Goal: Task Accomplishment & Management: Manage account settings

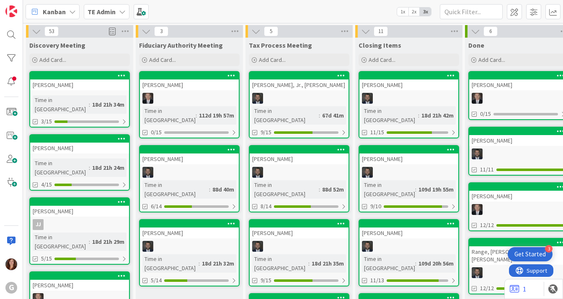
click at [101, 15] on b "TE Admin" at bounding box center [101, 12] width 28 height 8
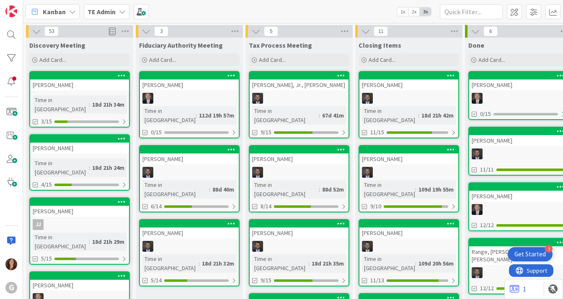
click at [99, 17] on div "TE Admin" at bounding box center [107, 11] width 46 height 15
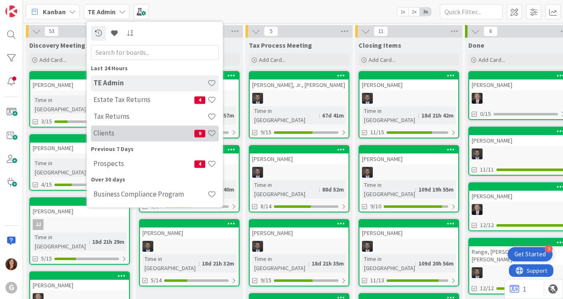
click at [134, 138] on h4 "Clients" at bounding box center [143, 133] width 101 height 8
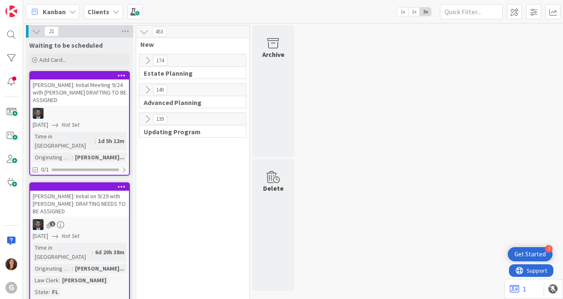
click at [105, 78] on div at bounding box center [79, 76] width 99 height 8
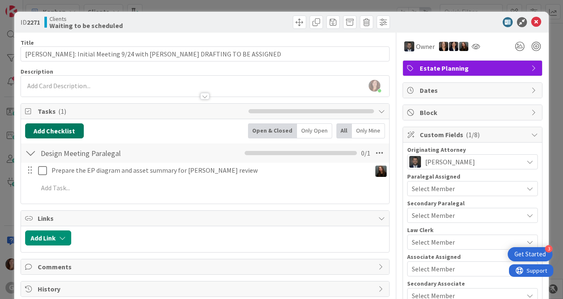
click at [47, 134] on button "Add Checklist" at bounding box center [54, 130] width 59 height 15
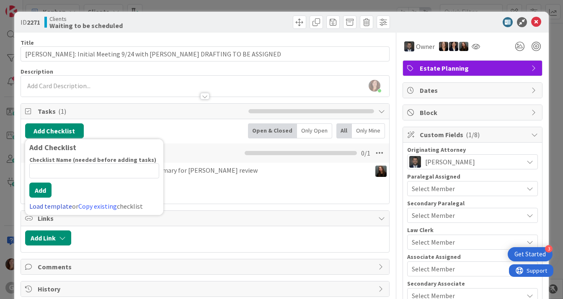
click at [50, 206] on link "Load template" at bounding box center [50, 206] width 43 height 8
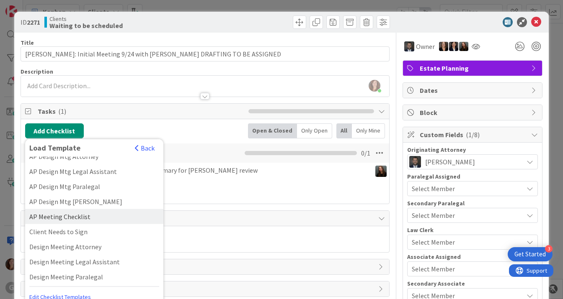
scroll to position [84, 0]
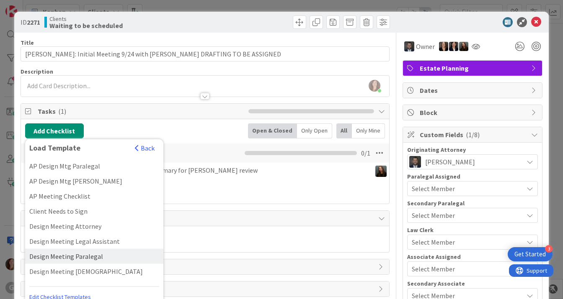
click at [95, 249] on div "Design Meeting Paralegal" at bounding box center [94, 256] width 138 height 15
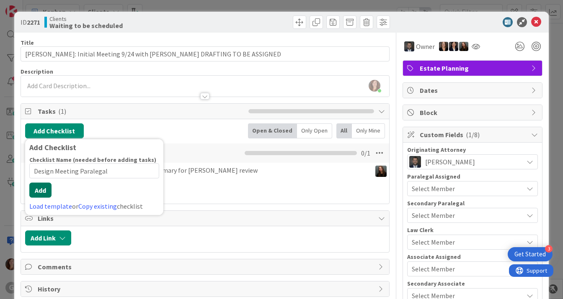
click at [39, 198] on div "Checklist Name (needed before adding tasks) 24 / 64 Design Meeting Paralegal Ad…" at bounding box center [94, 183] width 130 height 55
click at [40, 188] on button "Add" at bounding box center [40, 190] width 22 height 15
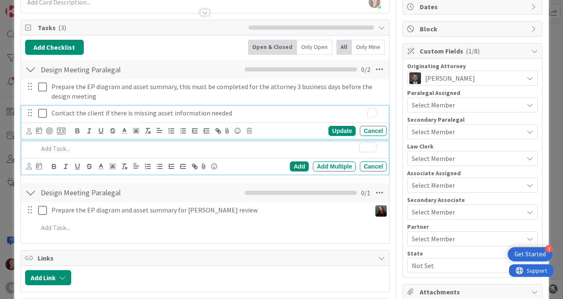
click at [104, 113] on p "Contact the client if there is missing asset information needed" at bounding box center [217, 113] width 332 height 10
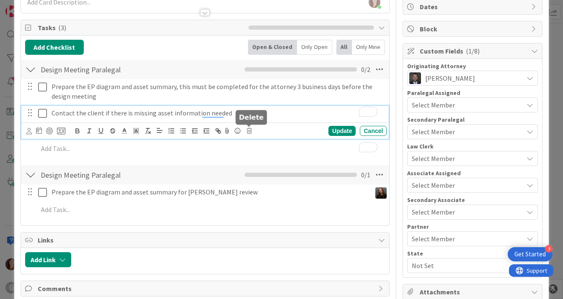
click at [249, 130] on icon at bounding box center [249, 131] width 5 height 6
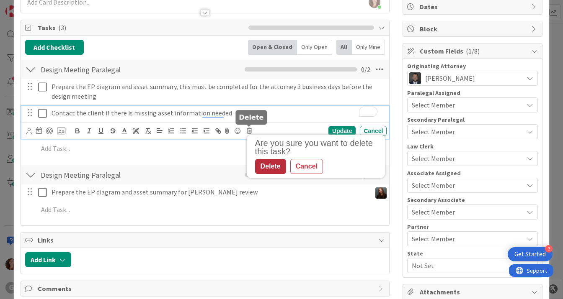
click at [270, 166] on div "Delete" at bounding box center [270, 166] width 31 height 15
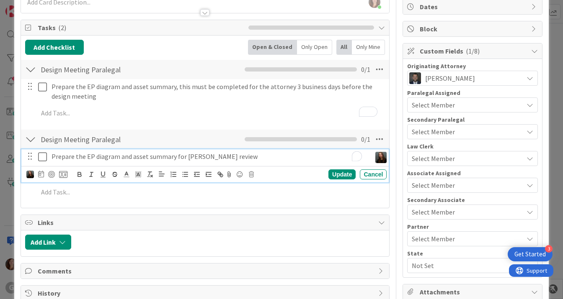
click at [200, 153] on p "Prepare the EP diagram and asset summary for Jonas' Weatherbie's review" at bounding box center [209, 157] width 316 height 10
click at [203, 156] on p "Prepare the EP diagram and asset summary for Jonas' Weatherbie's review" at bounding box center [209, 157] width 316 height 10
click at [203, 155] on p "Prepare the EP diagram and asset summary for Jonas' Weatherbie's review" at bounding box center [209, 157] width 316 height 10
click at [244, 219] on span "Links" at bounding box center [206, 223] width 337 height 10
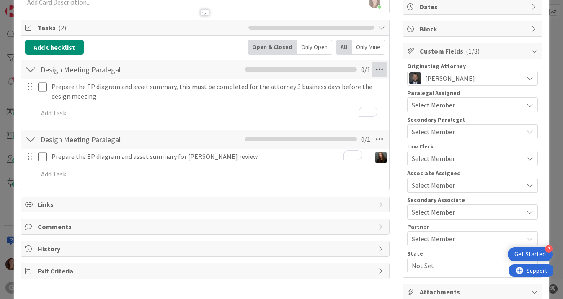
click at [372, 69] on icon at bounding box center [379, 69] width 15 height 15
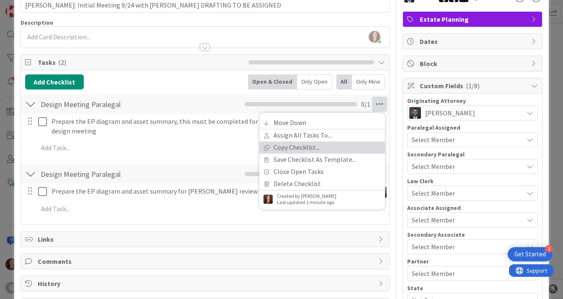
scroll to position [49, 0]
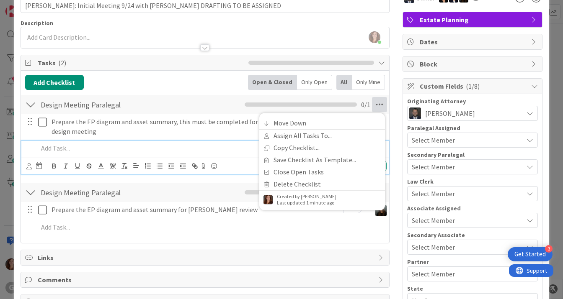
click at [165, 144] on p "To enrich screen reader interactions, please activate Accessibility in Grammarl…" at bounding box center [210, 149] width 345 height 10
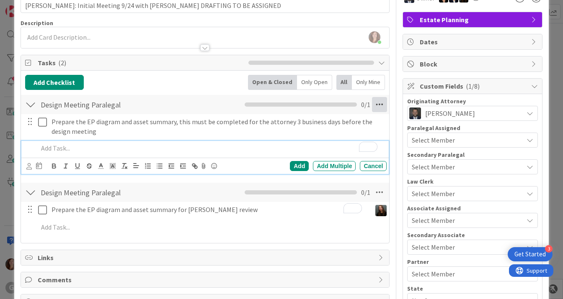
click at [373, 103] on icon at bounding box center [379, 104] width 15 height 15
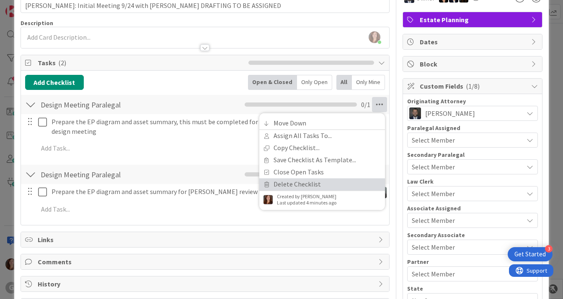
click at [287, 185] on link "Delete Checklist" at bounding box center [322, 184] width 126 height 12
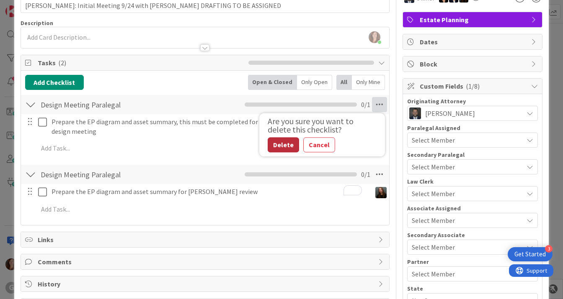
click at [283, 144] on button "Delete" at bounding box center [282, 144] width 31 height 15
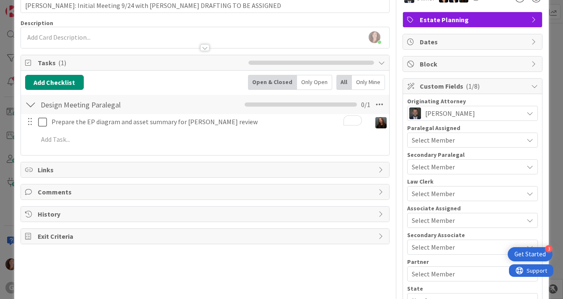
click at [435, 141] on span "Select Member" at bounding box center [432, 140] width 43 height 10
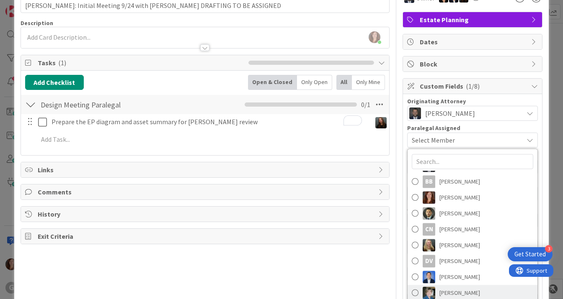
scroll to position [0, 0]
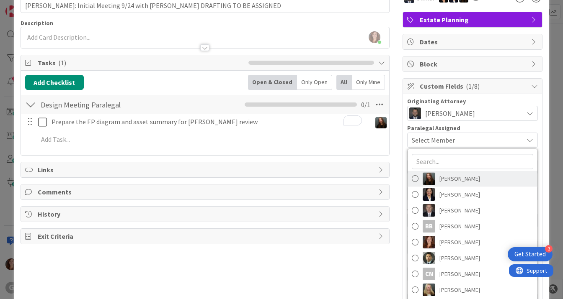
click at [411, 176] on span at bounding box center [414, 178] width 7 height 13
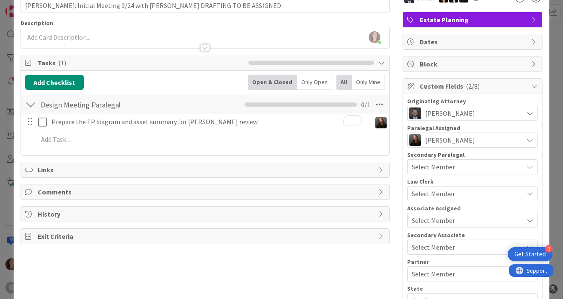
click at [297, 199] on div "Title 72 / 128 Soares, Samuel: Initial Meeting 9/24 with Jonas DRAFTING TO BE A…" at bounding box center [205, 196] width 369 height 424
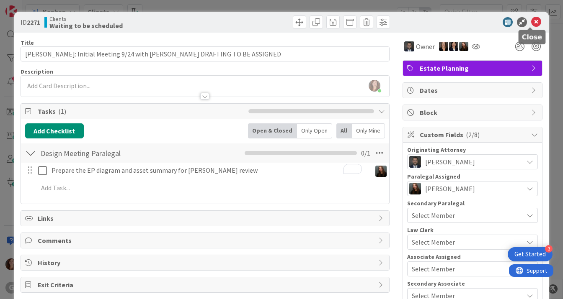
click at [531, 21] on icon at bounding box center [536, 22] width 10 height 10
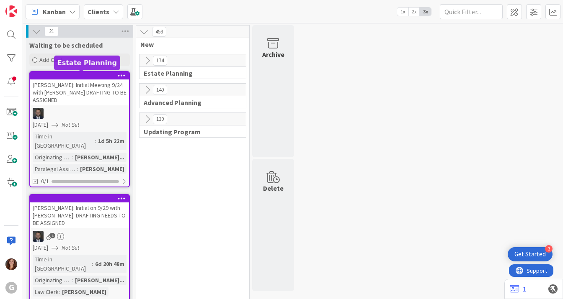
click at [71, 77] on div at bounding box center [81, 76] width 95 height 6
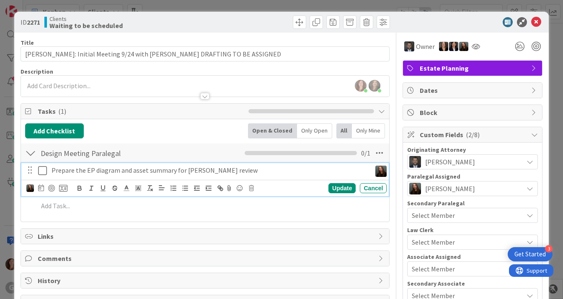
click at [261, 169] on p "Prepare the EP diagram and asset summary for [PERSON_NAME] review" at bounding box center [209, 171] width 316 height 10
click at [352, 254] on span "Comments" at bounding box center [206, 259] width 337 height 10
click at [95, 170] on p "Prepare the EP diagram and asset summary for [PERSON_NAME] review" at bounding box center [209, 171] width 316 height 10
click at [191, 129] on div "Add Checklist Open & Closed Only Open All Only Mine" at bounding box center [205, 130] width 360 height 15
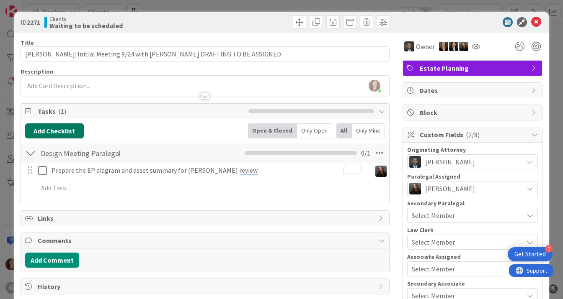
click at [49, 134] on button "Add Checklist" at bounding box center [54, 130] width 59 height 15
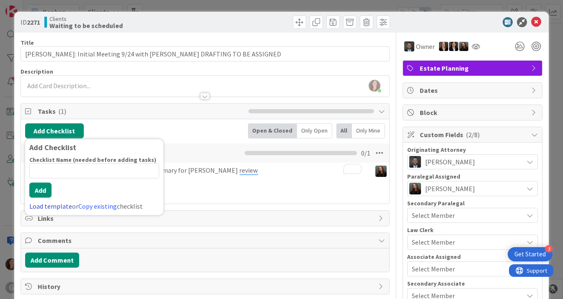
click at [40, 205] on link "Load template" at bounding box center [50, 206] width 43 height 8
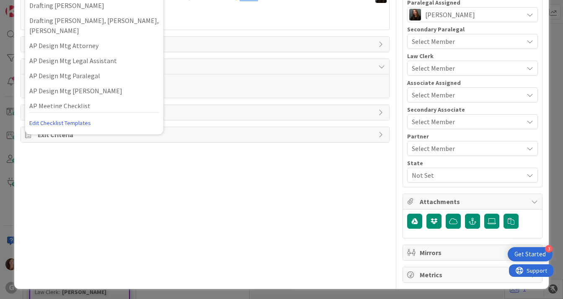
click at [224, 192] on div "Title 72 / 128 Soares, Samuel: Initial Meeting 9/24 with Jonas DRAFTING TO BE A…" at bounding box center [205, 71] width 369 height 424
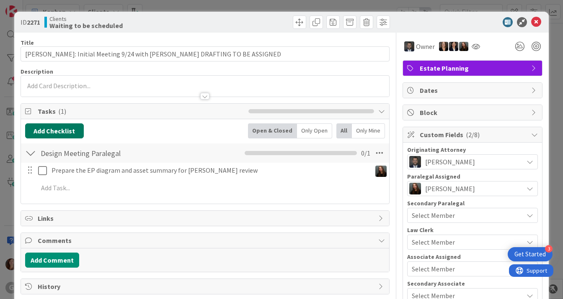
click at [51, 132] on button "Add Checklist" at bounding box center [54, 130] width 59 height 15
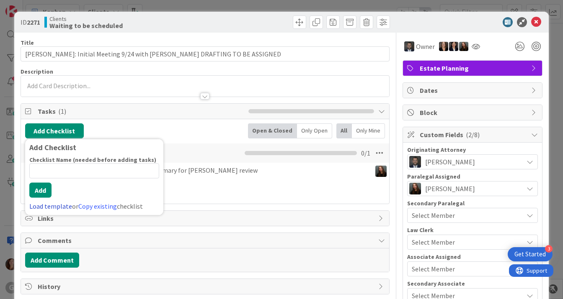
click at [50, 205] on link "Load template" at bounding box center [50, 206] width 43 height 8
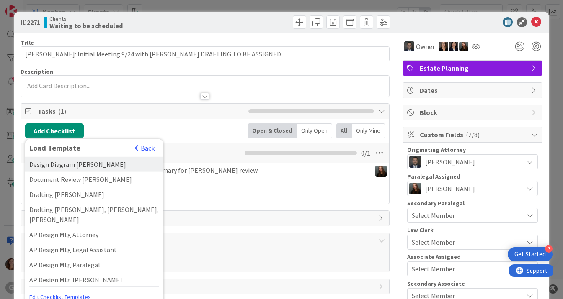
click at [75, 163] on div "Design Diagram [PERSON_NAME]" at bounding box center [94, 164] width 138 height 15
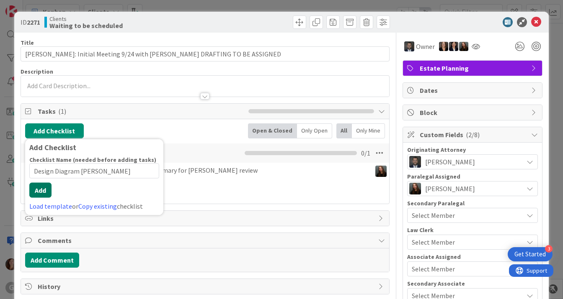
click at [40, 197] on div "Checklist Name (needed before adding tasks) 20 / 64 Design Diagram Jonas Add Lo…" at bounding box center [94, 183] width 130 height 55
click at [43, 190] on button "Add" at bounding box center [40, 190] width 22 height 15
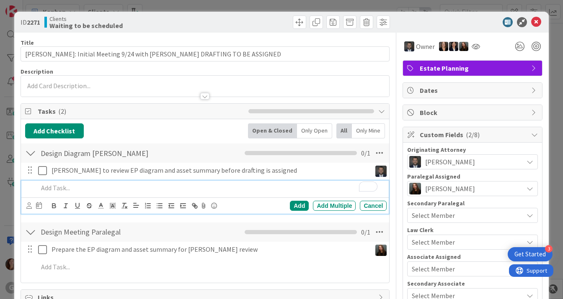
click at [214, 23] on div at bounding box center [298, 21] width 183 height 13
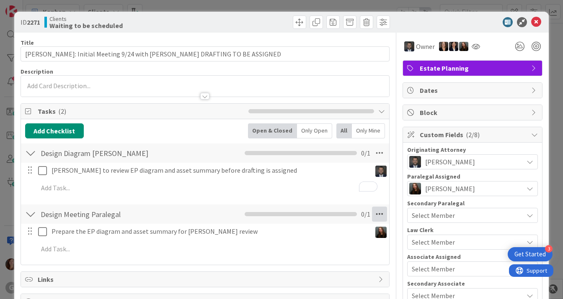
click at [375, 212] on icon at bounding box center [379, 214] width 15 height 15
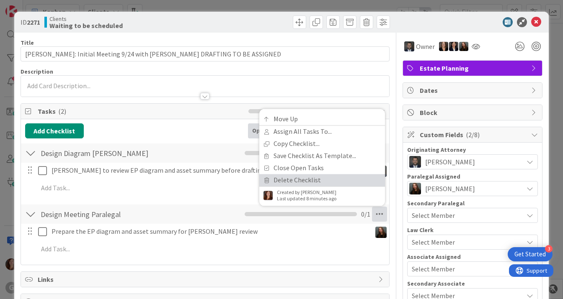
click at [288, 175] on link "Delete Checklist" at bounding box center [322, 180] width 126 height 12
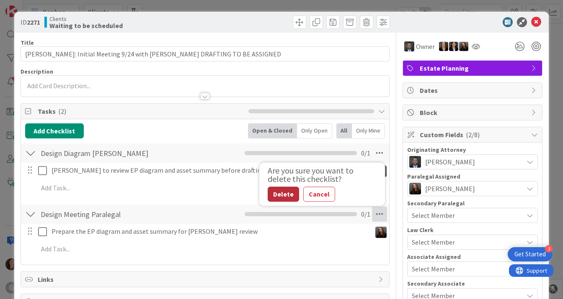
click at [279, 192] on button "Delete" at bounding box center [282, 194] width 31 height 15
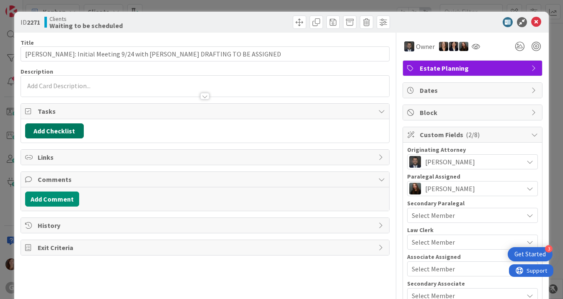
click at [54, 128] on button "Add Checklist" at bounding box center [54, 130] width 59 height 15
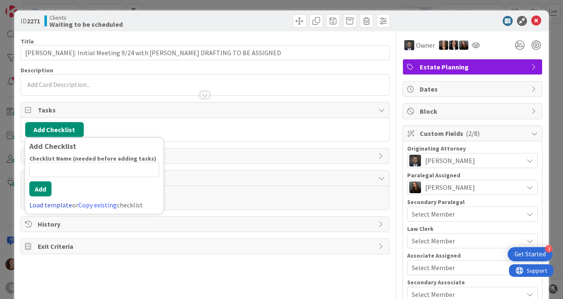
click at [42, 204] on link "Load template" at bounding box center [50, 205] width 43 height 8
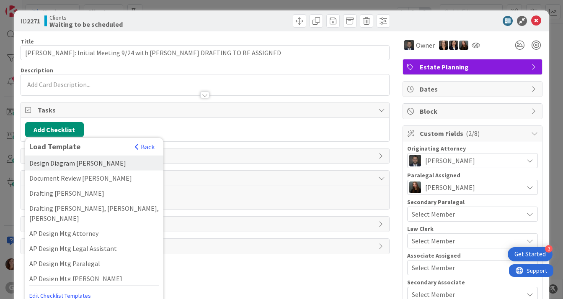
click at [63, 163] on div "Design Diagram [PERSON_NAME]" at bounding box center [94, 163] width 138 height 15
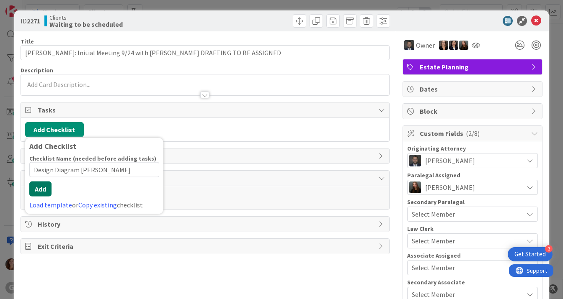
click at [41, 199] on div "Checklist Name (needed before adding tasks) 20 / 64 Design Diagram Jonas Add Lo…" at bounding box center [94, 182] width 130 height 55
click at [40, 192] on button "Add" at bounding box center [40, 189] width 22 height 15
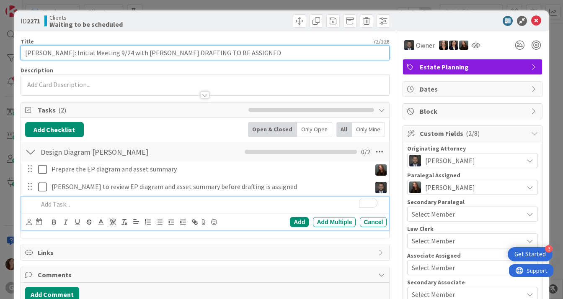
click at [68, 54] on input "[PERSON_NAME]: Initial Meeting 9/24 with [PERSON_NAME] DRAFTING TO BE ASSIGNED" at bounding box center [205, 52] width 369 height 15
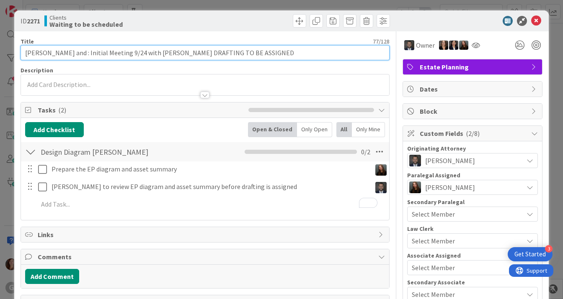
paste input "[PERSON_NAME] [PERSON_NAME] [PERSON_NAME]"
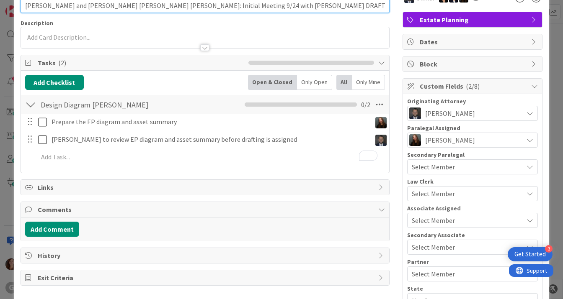
scroll to position [0, 0]
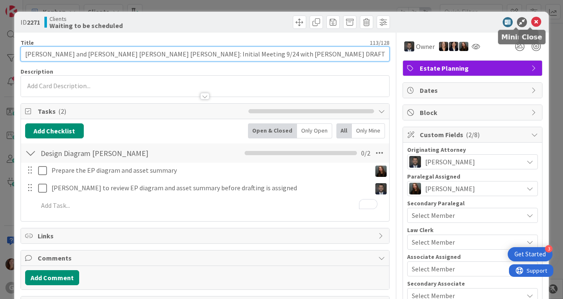
type input "[PERSON_NAME] and [PERSON_NAME] [PERSON_NAME] [PERSON_NAME]: Initial Meeting 9/…"
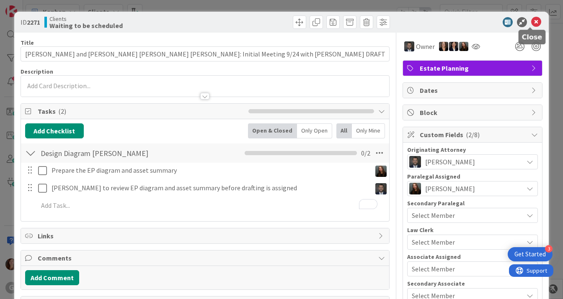
click at [534, 17] on icon at bounding box center [536, 22] width 10 height 10
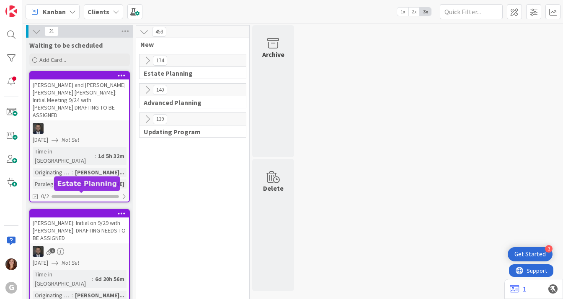
click at [107, 211] on div at bounding box center [81, 214] width 95 height 6
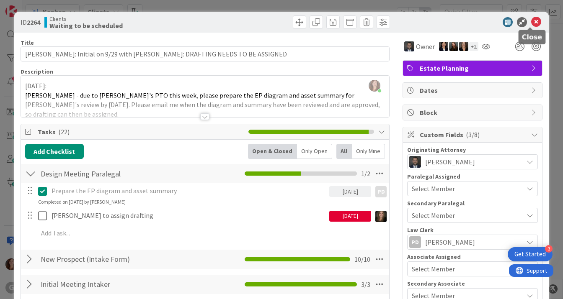
click at [531, 22] on icon at bounding box center [536, 22] width 10 height 10
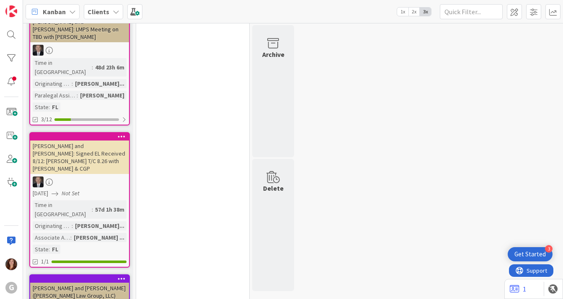
scroll to position [586, 0]
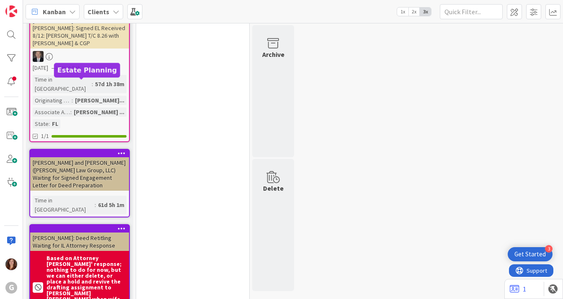
click at [87, 151] on div at bounding box center [81, 154] width 95 height 6
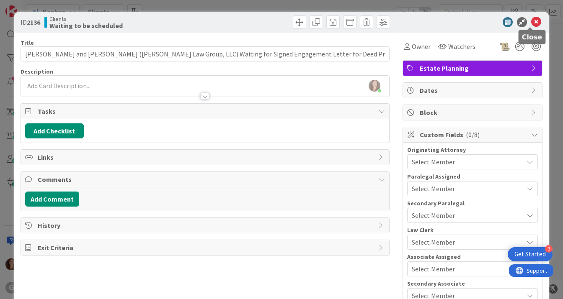
click at [531, 21] on icon at bounding box center [536, 22] width 10 height 10
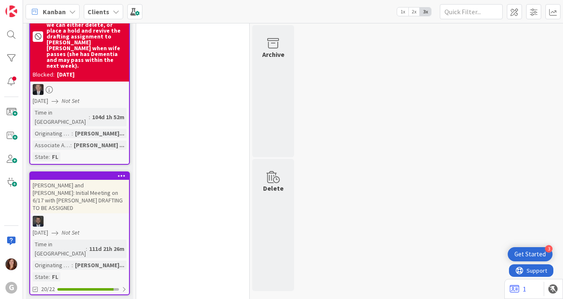
click at [68, 180] on div "[PERSON_NAME] and [PERSON_NAME]: Initial Meeting on 6/17 with [PERSON_NAME] DRA…" at bounding box center [79, 196] width 99 height 33
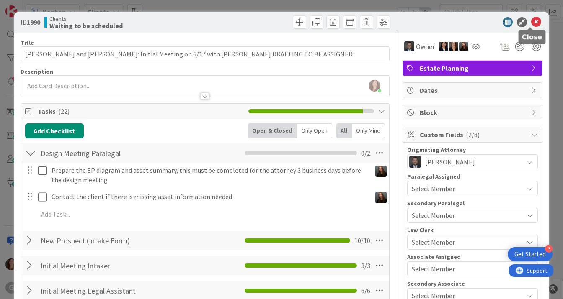
click at [531, 19] on icon at bounding box center [536, 22] width 10 height 10
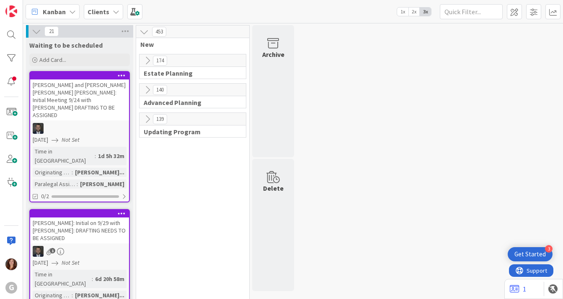
click at [102, 15] on b "Clients" at bounding box center [98, 12] width 22 height 8
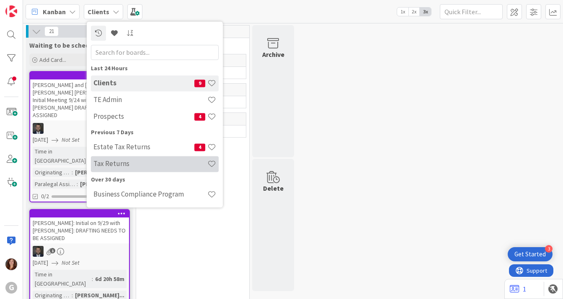
click at [105, 166] on h4 "Tax Returns" at bounding box center [150, 164] width 114 height 8
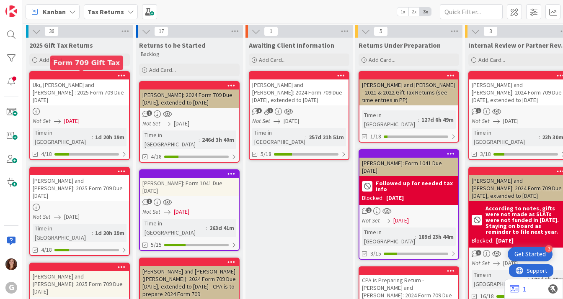
click at [90, 77] on div at bounding box center [81, 76] width 95 height 6
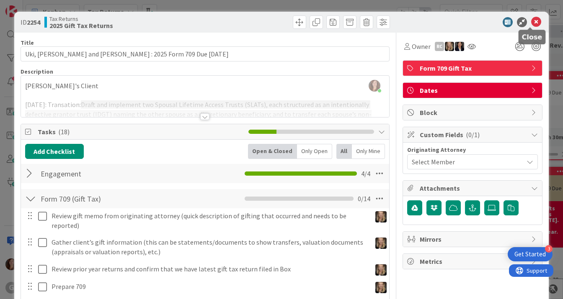
click at [531, 20] on icon at bounding box center [536, 22] width 10 height 10
